Goal: Find specific page/section

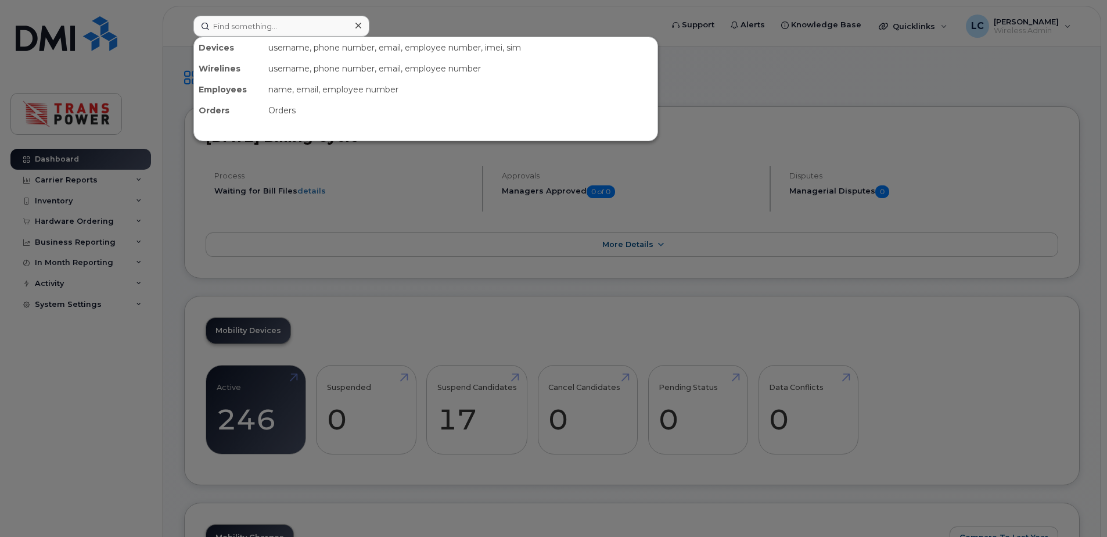
scroll to position [310, 0]
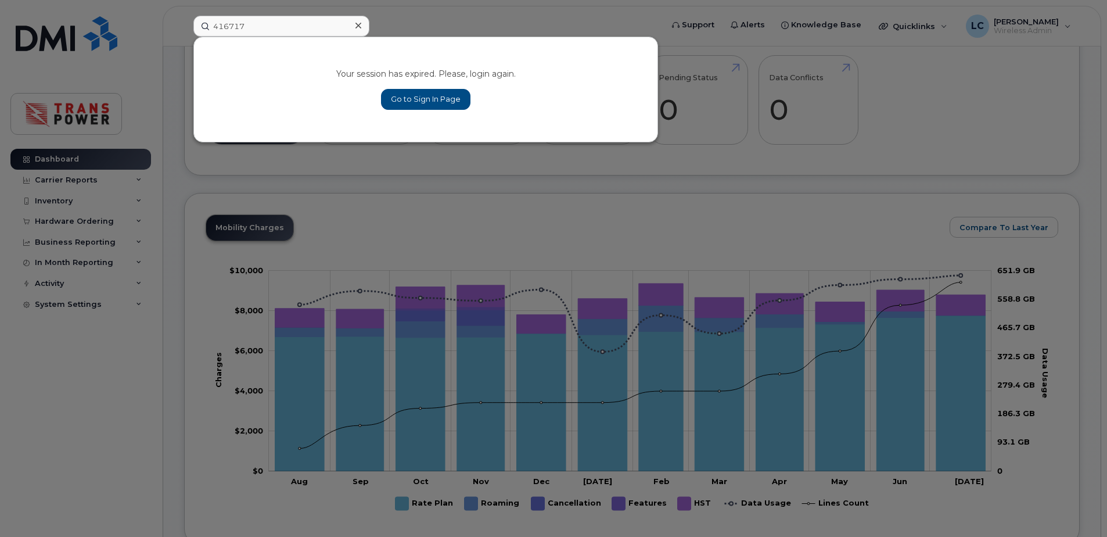
type input "416717"
click at [415, 91] on link "Go to Sign In Page" at bounding box center [425, 99] width 89 height 21
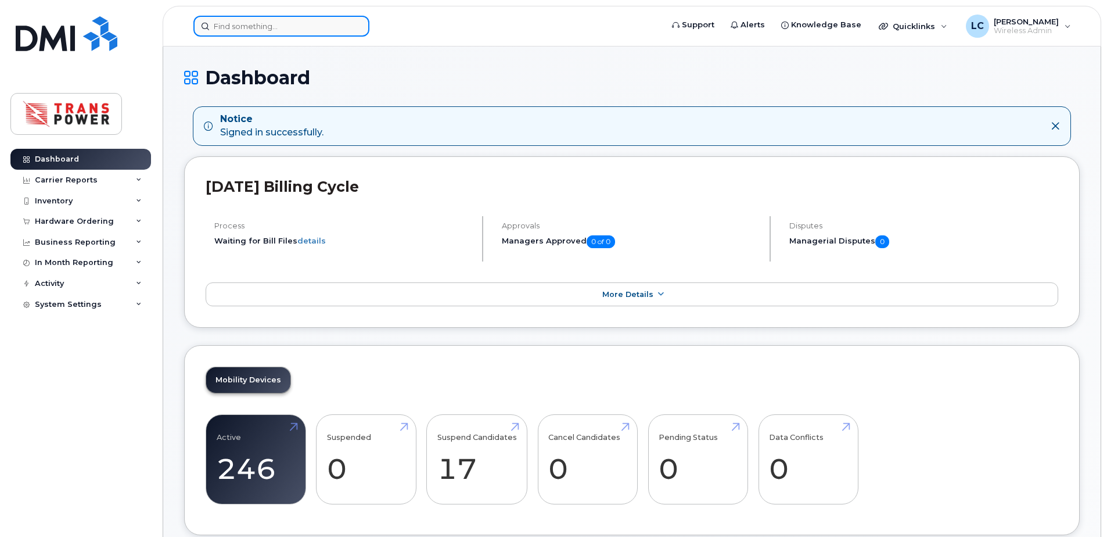
click at [274, 27] on input at bounding box center [281, 26] width 176 height 21
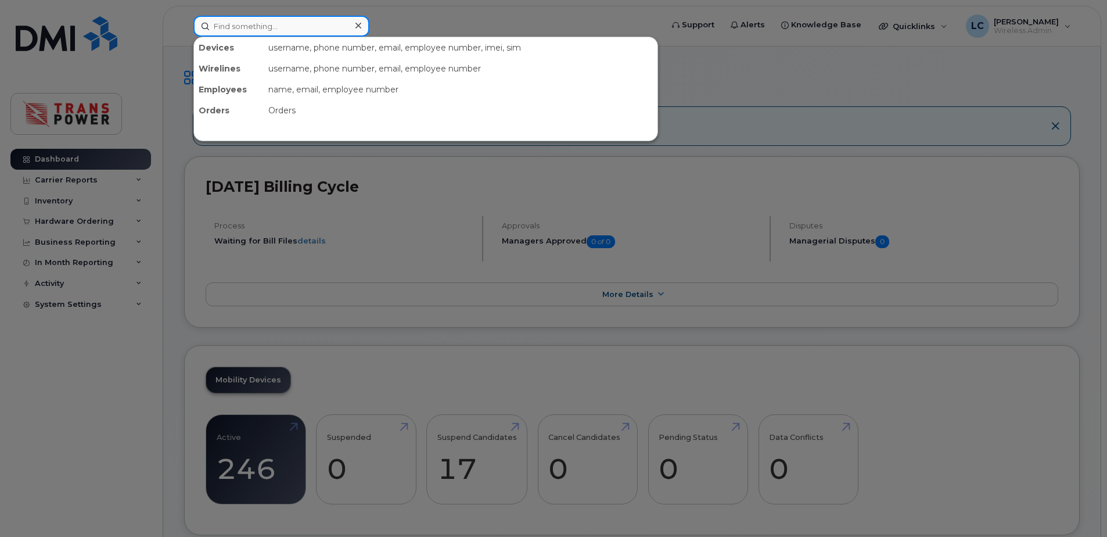
click at [303, 20] on input at bounding box center [281, 26] width 176 height 21
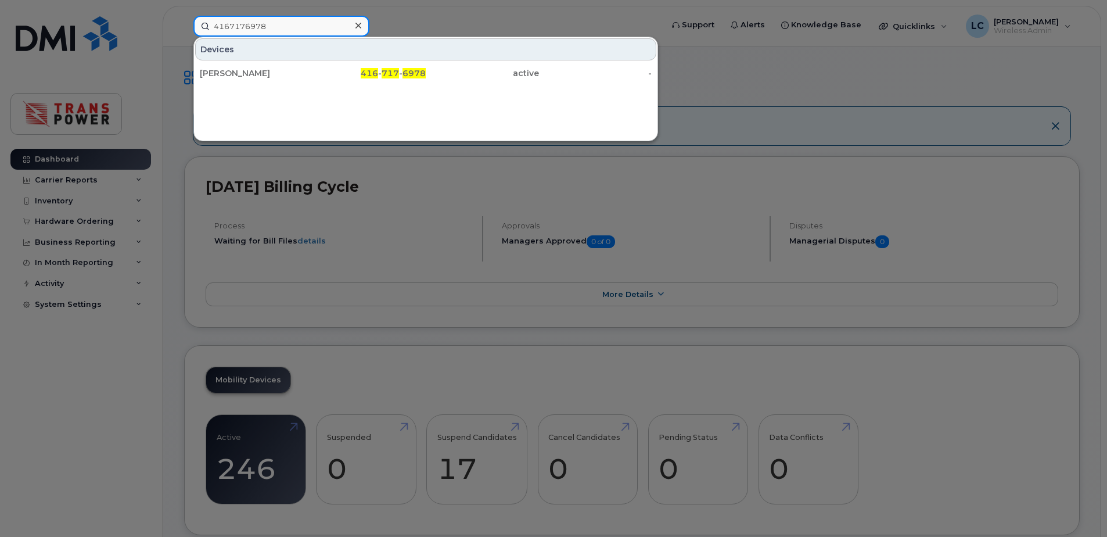
type input "4167176978"
